Goal: Information Seeking & Learning: Understand process/instructions

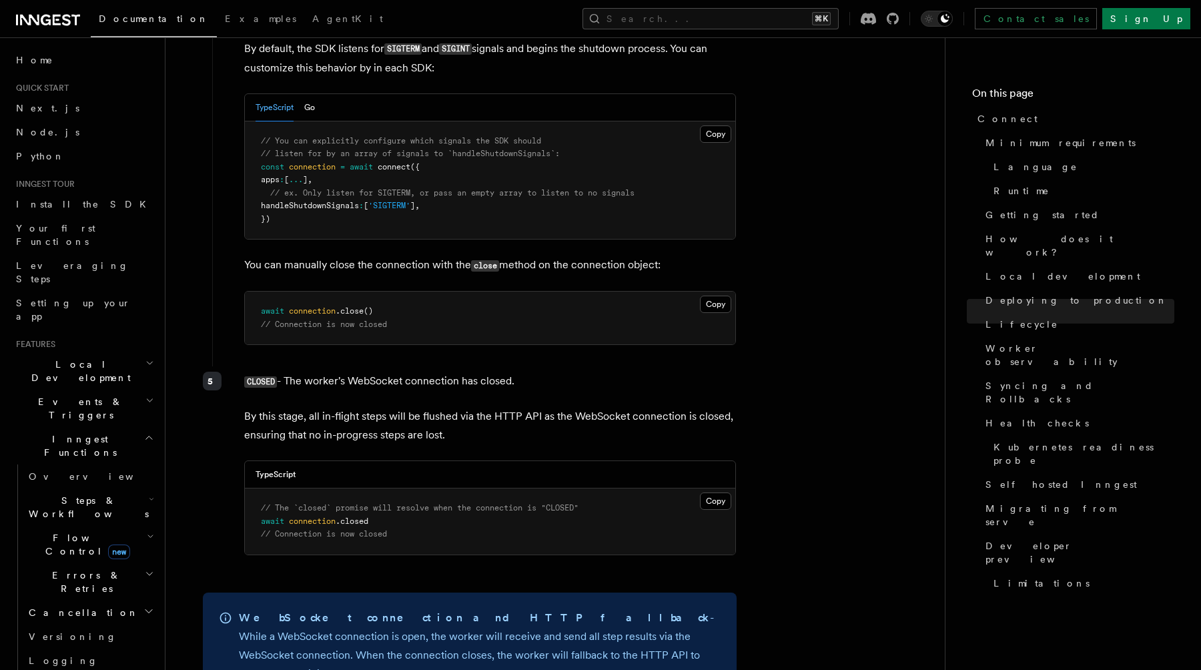
scroll to position [3962, 0]
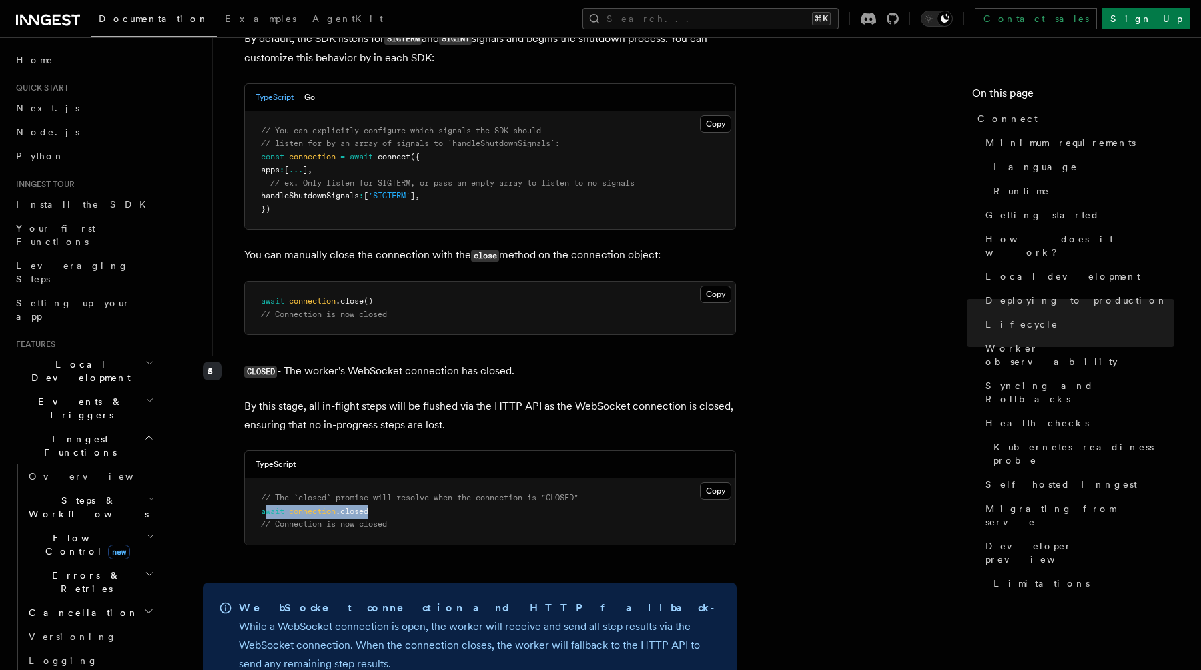
drag, startPoint x: 265, startPoint y: 450, endPoint x: 381, endPoint y: 445, distance: 116.2
click at [381, 478] on pre "// The `closed` promise will resolve when the connection is "CLOSED" await conn…" at bounding box center [490, 511] width 490 height 66
click at [387, 478] on pre "// The `closed` promise will resolve when the connection is "CLOSED" await conn…" at bounding box center [490, 511] width 490 height 66
drag, startPoint x: 386, startPoint y: 450, endPoint x: 256, endPoint y: 453, distance: 130.2
click at [256, 478] on pre "// The `closed` promise will resolve when the connection is "CLOSED" await conn…" at bounding box center [490, 511] width 490 height 66
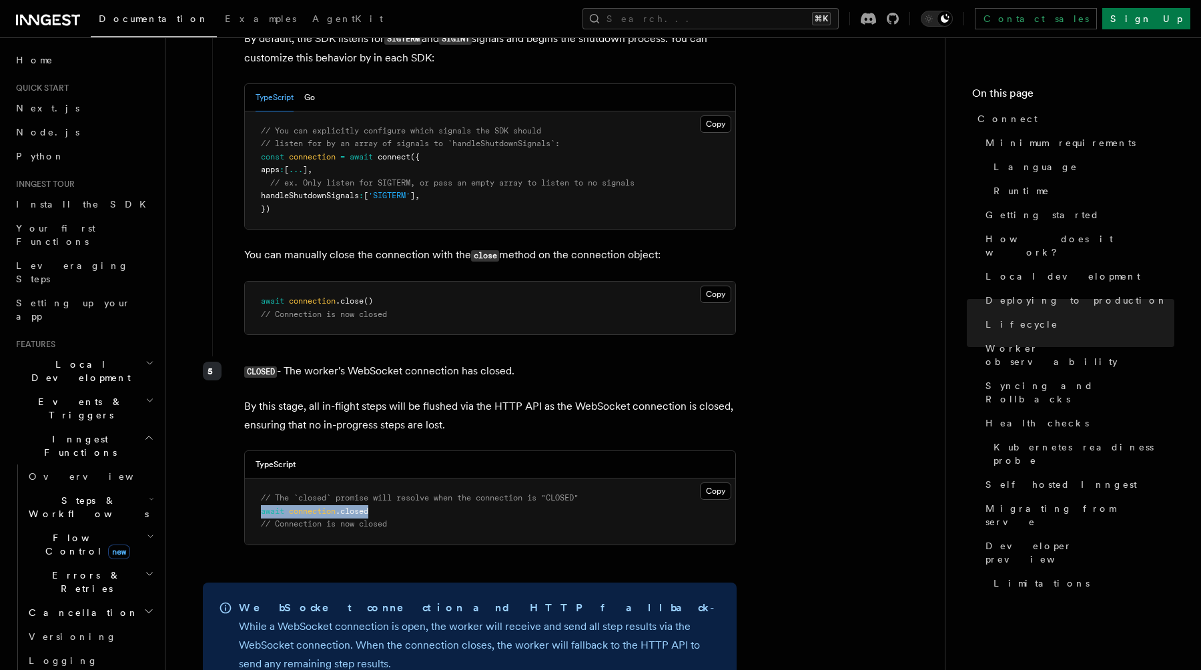
copy span "await connection .closed"
click at [327, 478] on pre "// The `closed` promise will resolve when the connection is "CLOSED" await conn…" at bounding box center [490, 511] width 490 height 66
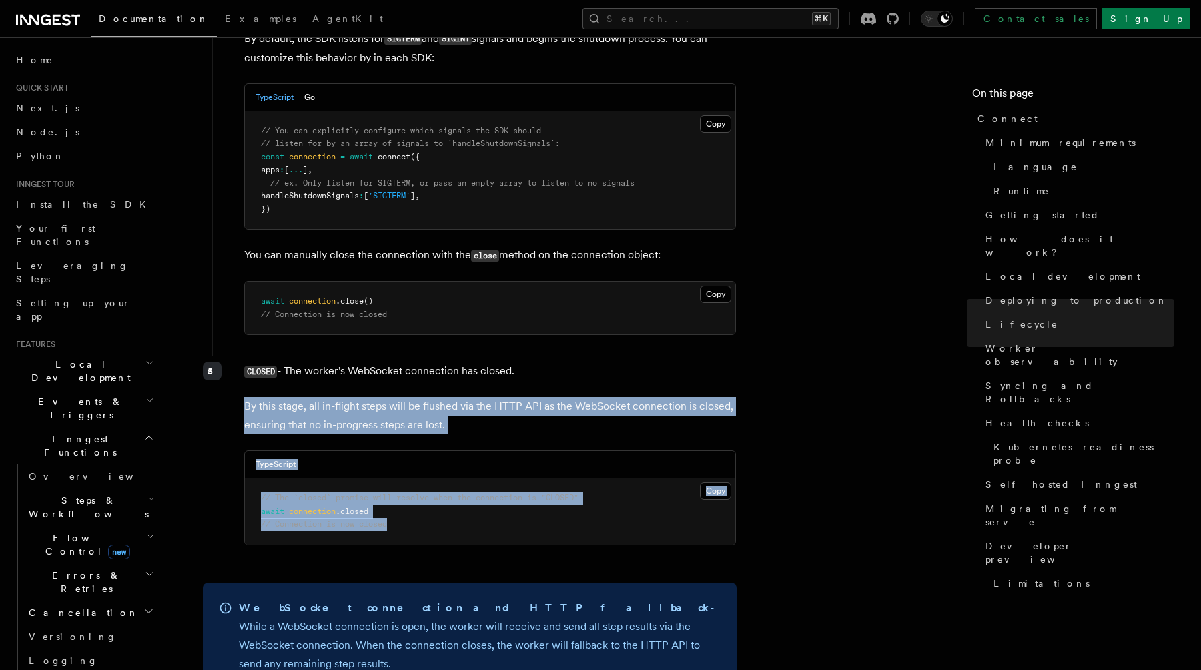
drag, startPoint x: 394, startPoint y: 458, endPoint x: 240, endPoint y: 347, distance: 190.2
click at [240, 356] on div "CLOSED - The worker's WebSocket connection has closed. By this stage, all in-fl…" at bounding box center [474, 458] width 525 height 205
copy div "By this stage, all in-flight steps will be flushed via the HTTP API as the WebS…"
click at [436, 451] on div "TypeScript" at bounding box center [490, 464] width 490 height 27
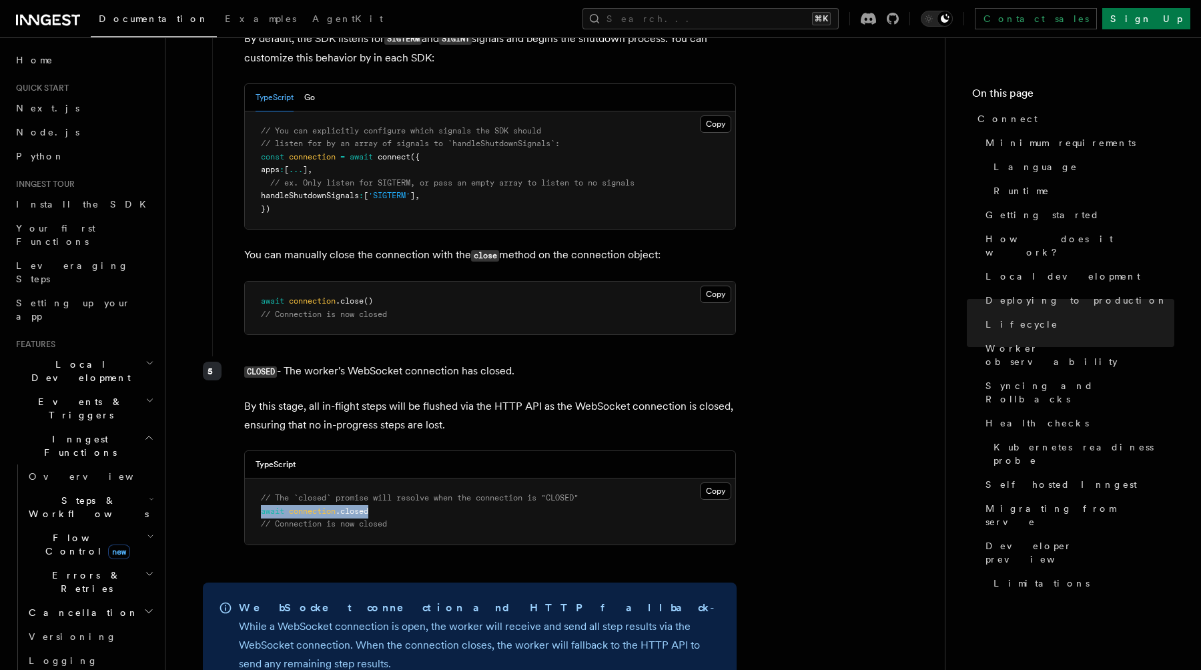
drag, startPoint x: 262, startPoint y: 448, endPoint x: 400, endPoint y: 450, distance: 138.2
click at [400, 478] on pre "// The `closed` promise will resolve when the connection is "CLOSED" await conn…" at bounding box center [490, 511] width 490 height 66
copy span "await connection .closed"
